Goal: Task Accomplishment & Management: Use online tool/utility

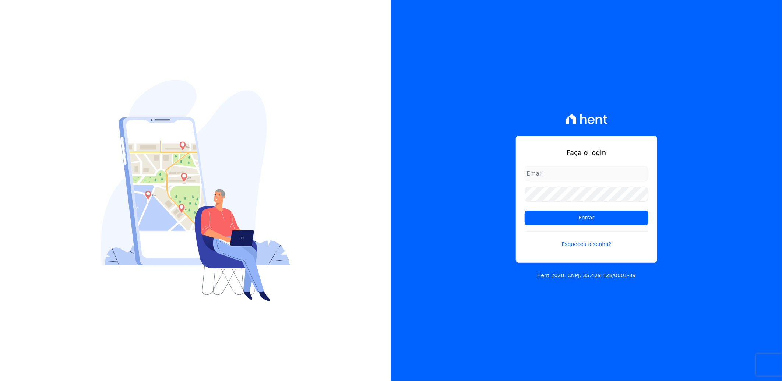
type input "suelem.almeida@e-arke.com"
click at [568, 207] on form "suelem.almeida@e-arke.com Entrar Esqueceu a senha?" at bounding box center [587, 211] width 124 height 91
click at [567, 226] on form "suelem.almeida@e-arke.com Entrar Esqueceu a senha?" at bounding box center [587, 211] width 124 height 91
click at [567, 221] on input "Entrar" at bounding box center [587, 218] width 124 height 15
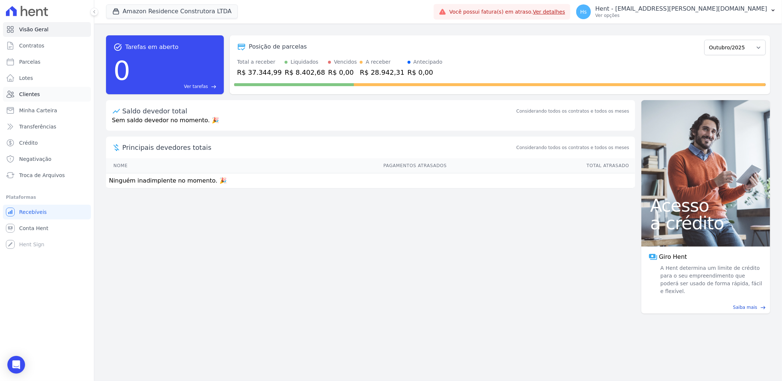
click at [41, 94] on link "Clientes" at bounding box center [47, 94] width 88 height 15
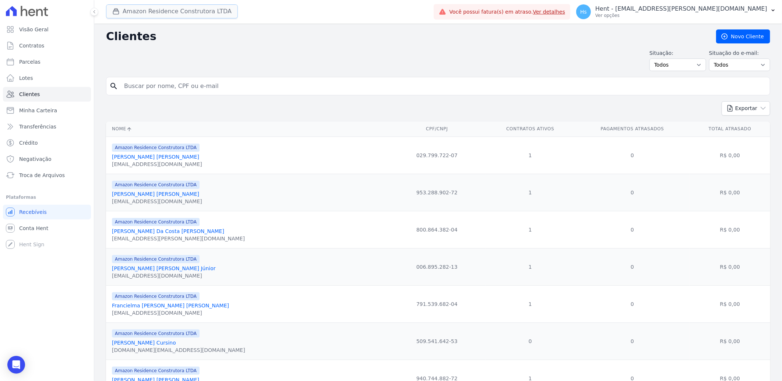
click at [211, 14] on button "Amazon Residence Construtora LTDA" at bounding box center [172, 11] width 132 height 14
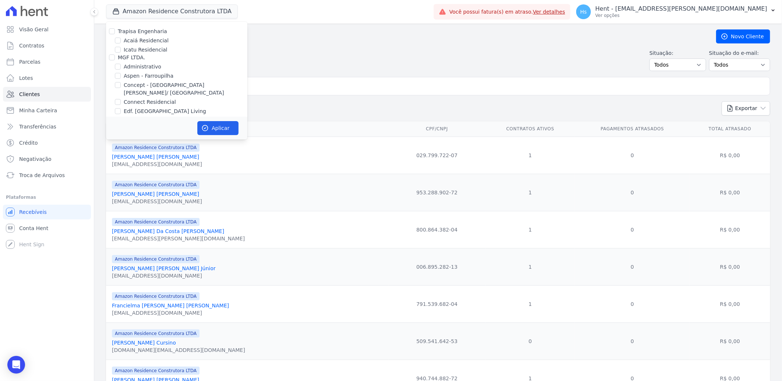
click at [166, 74] on label "Aspen - Farroupilha" at bounding box center [149, 76] width 50 height 8
click at [121, 74] on input "Aspen - Farroupilha" at bounding box center [118, 76] width 6 height 6
click at [155, 74] on label "Aspen - Farroupilha" at bounding box center [149, 76] width 50 height 8
click at [121, 74] on input "Aspen - Farroupilha" at bounding box center [118, 76] width 6 height 6
checkbox input "false"
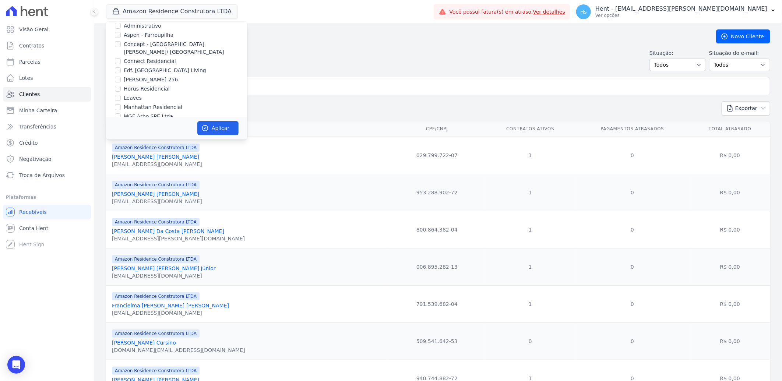
scroll to position [3028, 0]
click at [172, 168] on div "Laje Engenharia" at bounding box center [176, 172] width 141 height 8
click at [170, 161] on label "Pau-Ferro Ecoresidence" at bounding box center [154, 165] width 60 height 8
click at [121, 161] on input "Pau-Ferro Ecoresidence" at bounding box center [118, 164] width 6 height 6
checkbox input "true"
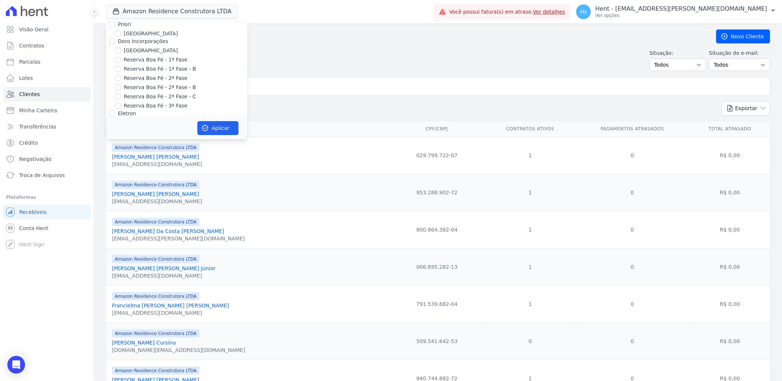
checkbox input "true"
click at [222, 133] on button "Aplicar" at bounding box center [217, 128] width 41 height 14
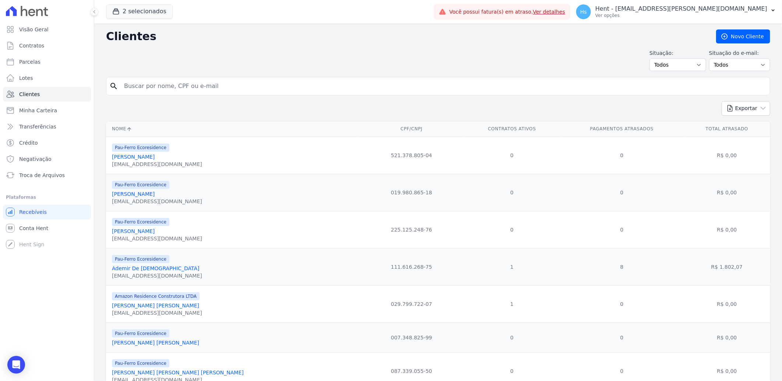
click at [183, 84] on input "search" at bounding box center [443, 86] width 647 height 15
type input "Eliene"
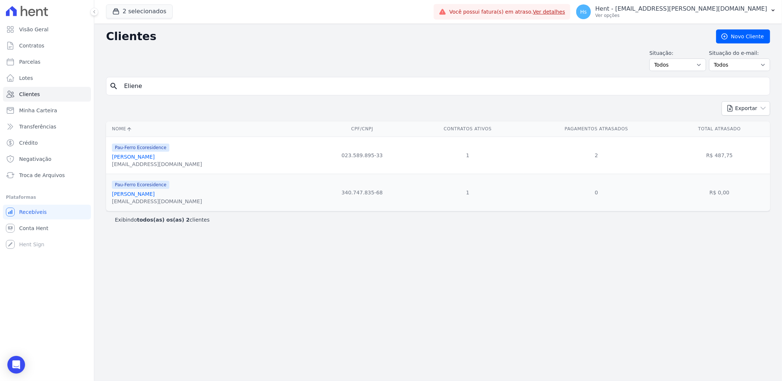
click at [134, 156] on link "[PERSON_NAME]" at bounding box center [133, 157] width 43 height 6
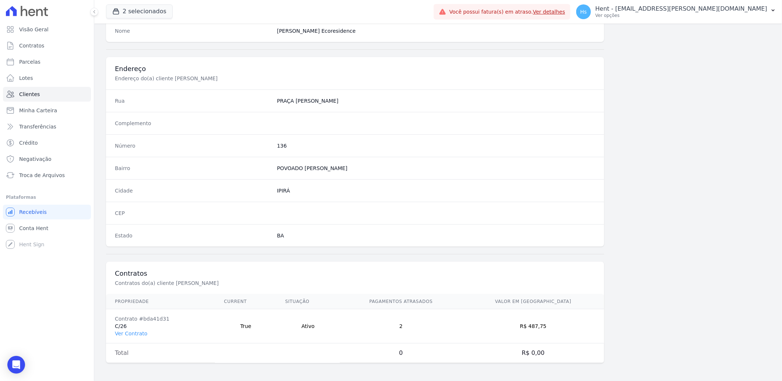
scroll to position [309, 0]
click at [144, 335] on link "Ver Contrato" at bounding box center [131, 334] width 32 height 6
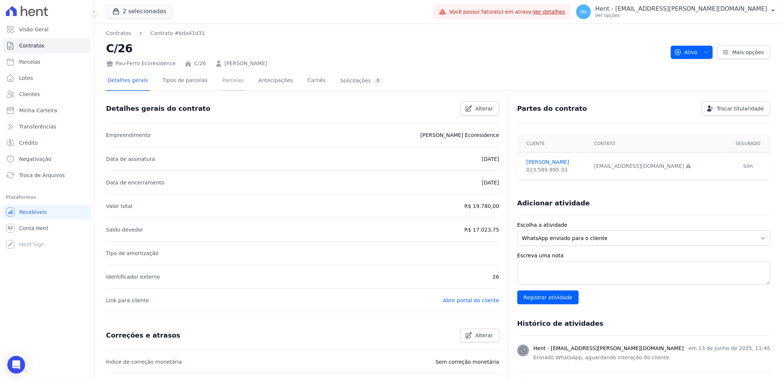
click at [221, 79] on link "Parcelas" at bounding box center [233, 81] width 24 height 20
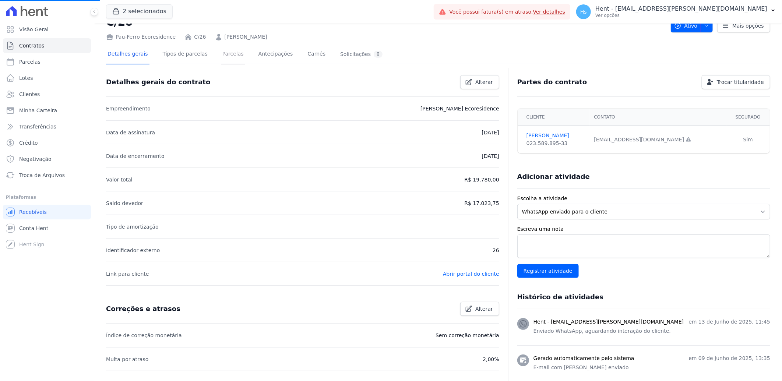
scroll to position [41, 0]
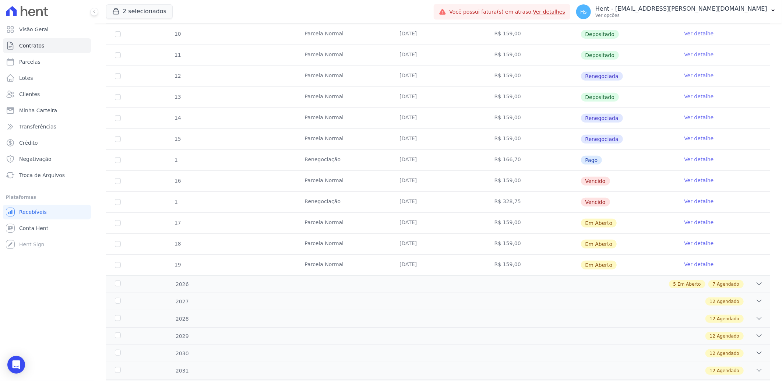
scroll to position [204, 0]
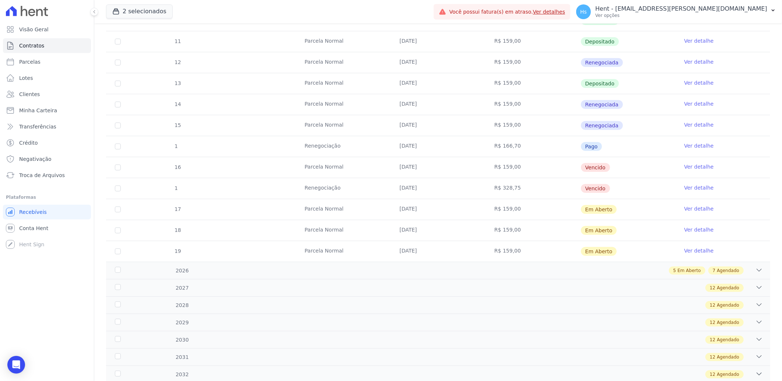
click at [695, 187] on link "Ver detalhe" at bounding box center [698, 187] width 29 height 7
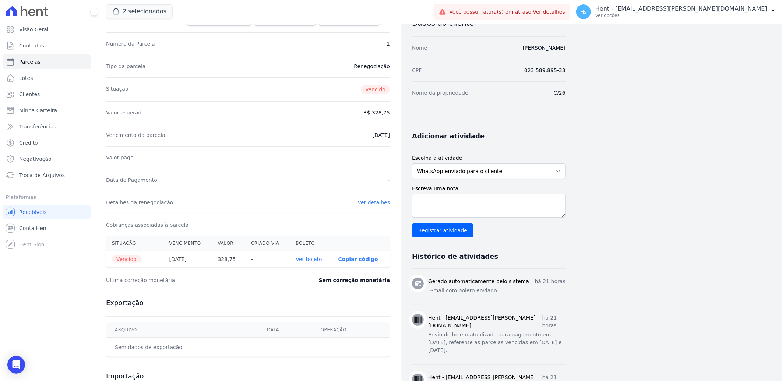
scroll to position [41, 0]
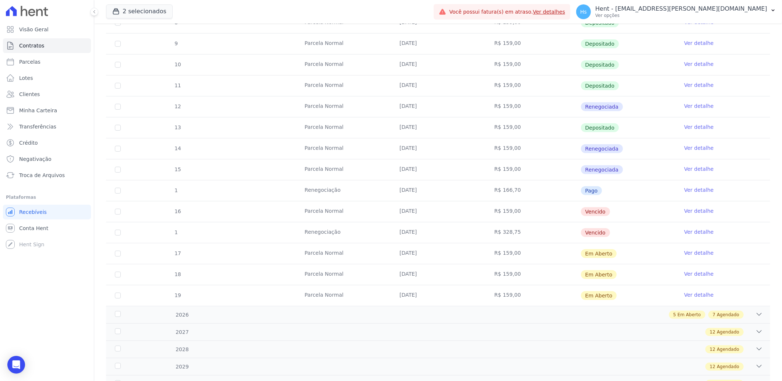
scroll to position [163, 0]
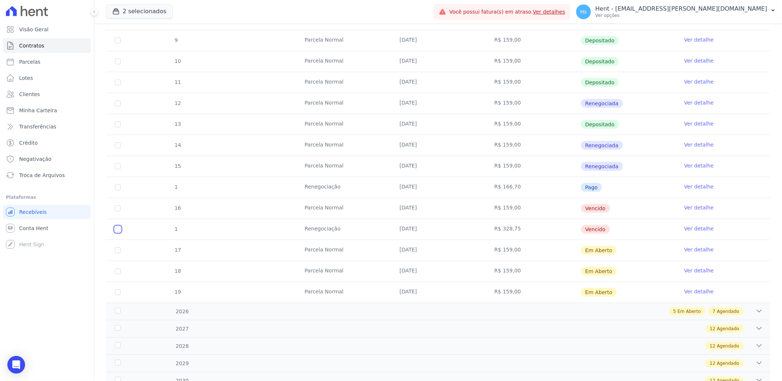
click at [117, 227] on input "checkbox" at bounding box center [118, 229] width 6 height 6
checkbox input "true"
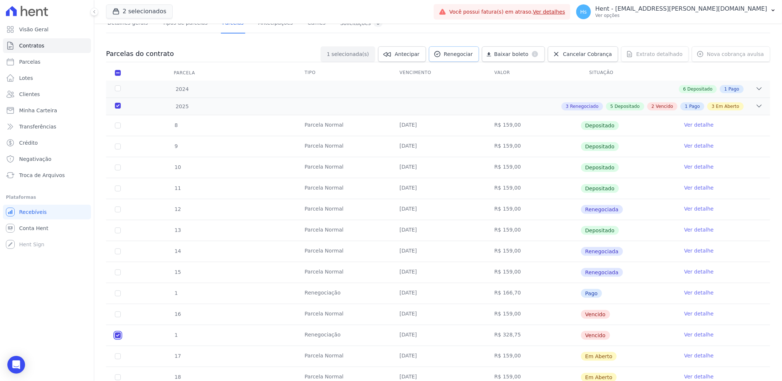
scroll to position [41, 0]
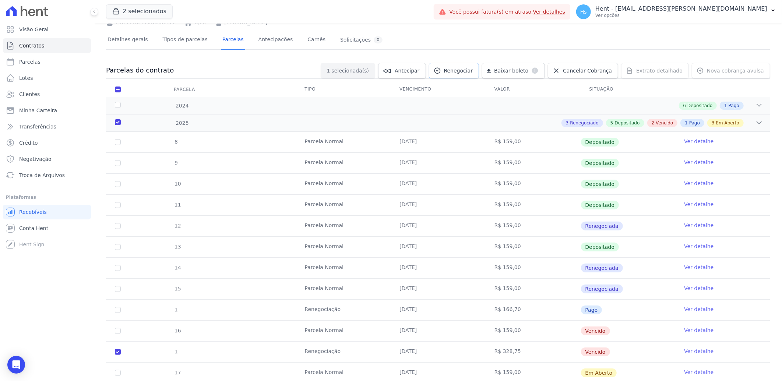
click at [458, 75] on link "Renegociar" at bounding box center [454, 70] width 50 height 15
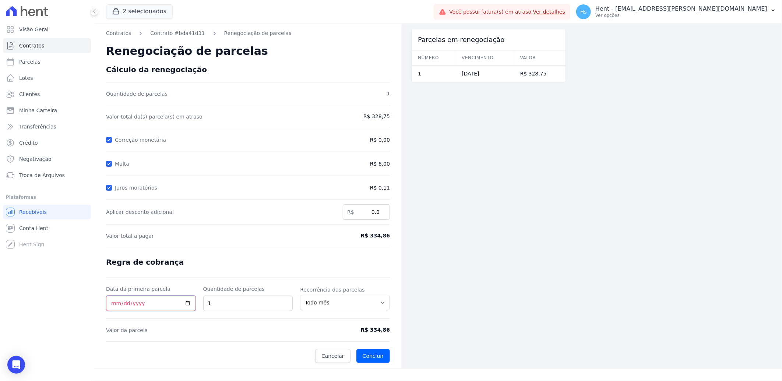
click at [186, 303] on input "Data da primeira parcela" at bounding box center [151, 303] width 90 height 15
type input "[DATE]"
click at [373, 360] on button "Concluir" at bounding box center [373, 356] width 34 height 14
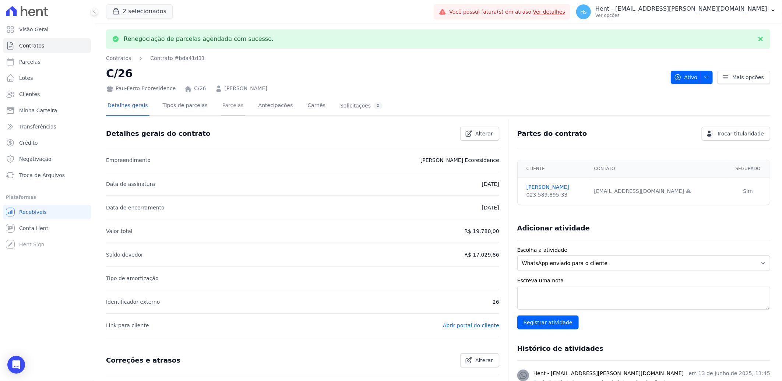
click at [228, 108] on link "Parcelas" at bounding box center [233, 106] width 24 height 20
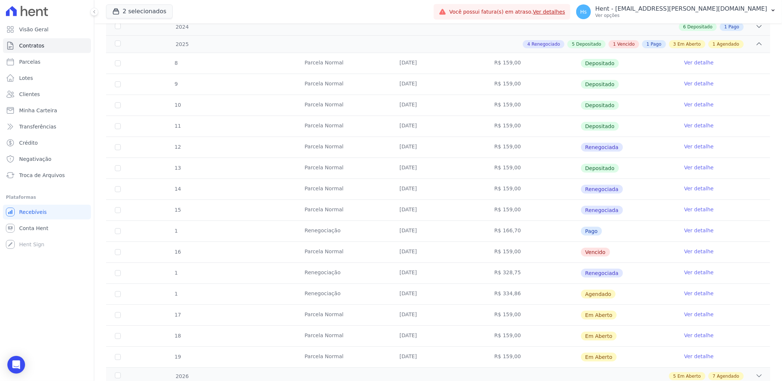
scroll to position [123, 0]
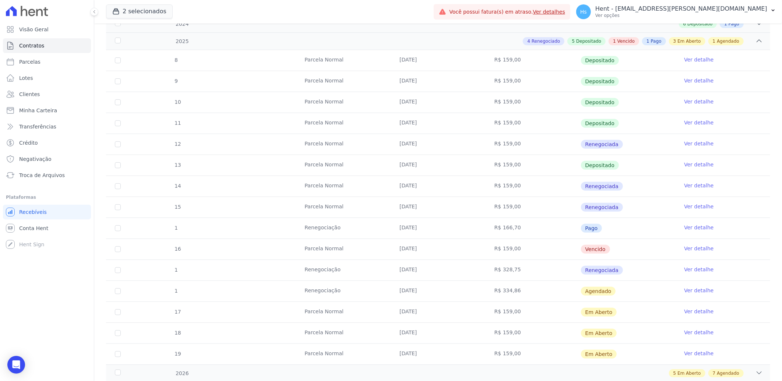
click at [686, 291] on link "Ver detalhe" at bounding box center [698, 290] width 29 height 7
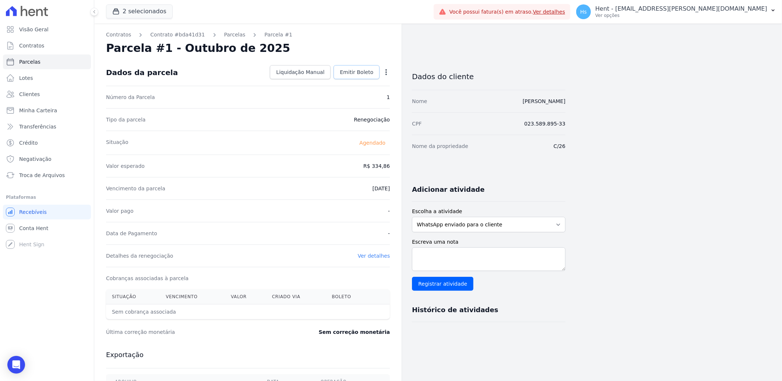
click at [362, 72] on span "Emitir Boleto" at bounding box center [357, 71] width 34 height 7
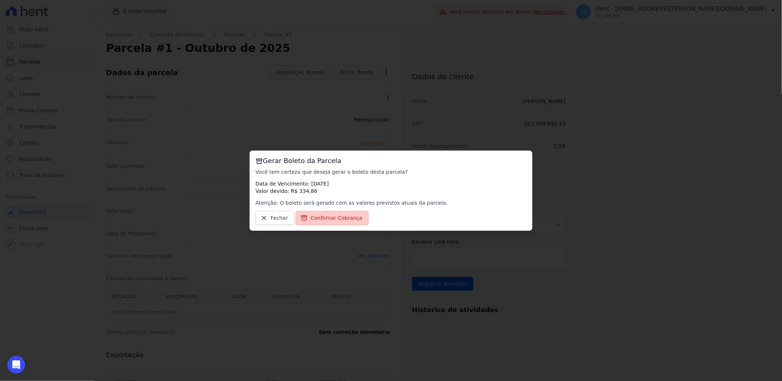
click at [332, 214] on span "Confirmar Cobrança" at bounding box center [337, 217] width 52 height 7
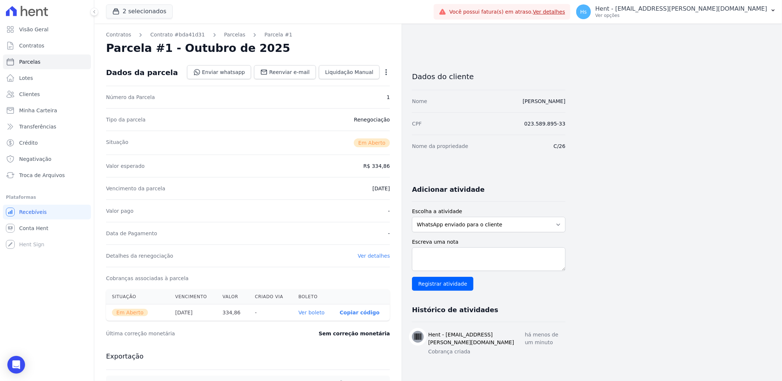
click at [320, 316] on link "Ver boleto" at bounding box center [312, 313] width 26 height 6
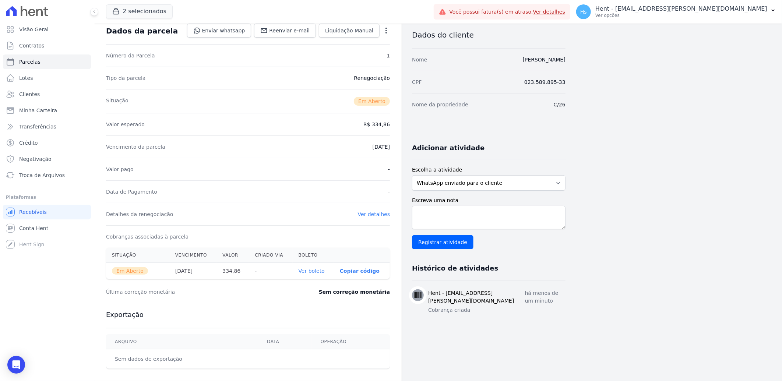
scroll to position [41, 0]
click at [460, 187] on select "WhatsApp enviado para o cliente Adicionar um comentário Ligação feita para o cl…" at bounding box center [489, 183] width 154 height 15
select select "charge"
click at [412, 176] on select "WhatsApp enviado para o cliente Adicionar um comentário Ligação feita para o cl…" at bounding box center [489, 183] width 154 height 15
click at [424, 210] on textarea "Escreva uma nota" at bounding box center [489, 219] width 154 height 24
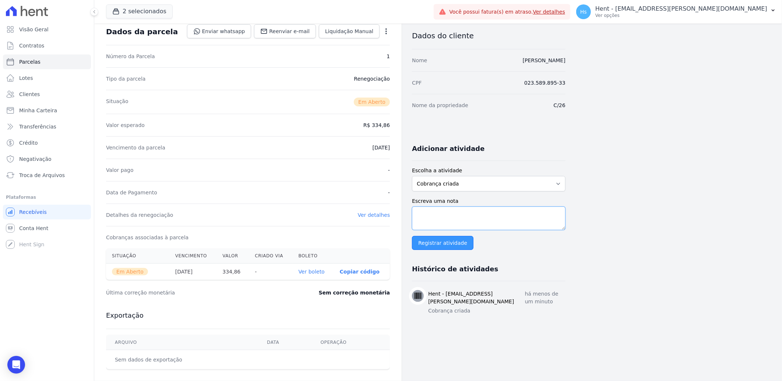
paste textarea "Envio de boleto atualizado para pagamento em [DATE], referente as parcelas venc…"
type textarea "Envio de boleto atualizado para pagamento em [DATE], referente as parcelas venc…"
click at [436, 244] on input "Registrar atividade" at bounding box center [442, 243] width 61 height 14
